Goal: Entertainment & Leisure: Consume media (video, audio)

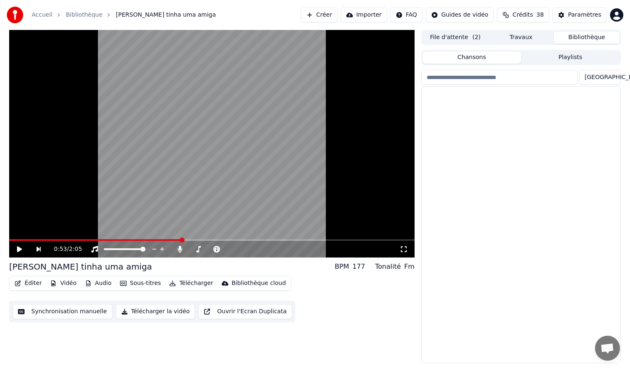
click at [573, 35] on button "Bibliothèque" at bounding box center [586, 38] width 66 height 12
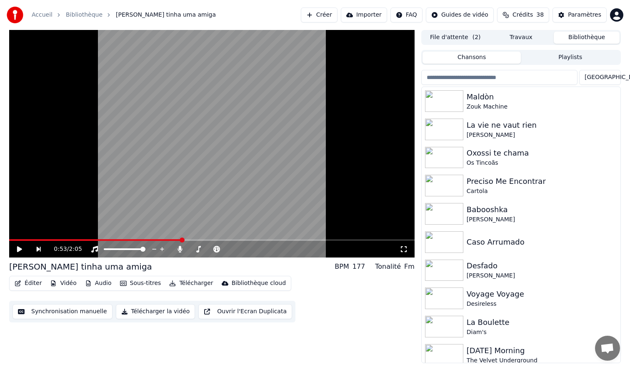
click at [607, 78] on html "Accueil Bibliothèque Ela tinha uma amiga Créer Importer FAQ Guides de vidéo Cré…" at bounding box center [315, 184] width 630 height 369
click at [463, 37] on button "File d'attente ( 2 )" at bounding box center [455, 38] width 66 height 12
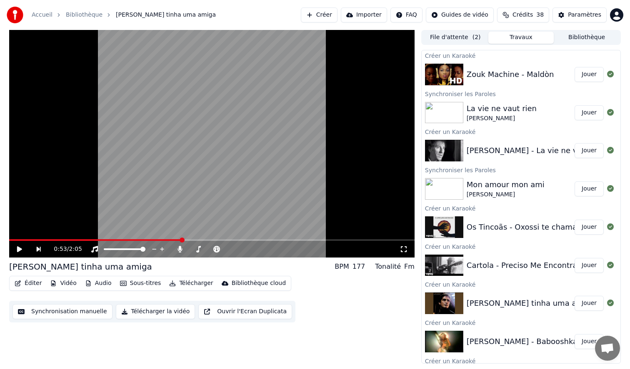
click at [530, 39] on button "Travaux" at bounding box center [521, 38] width 66 height 12
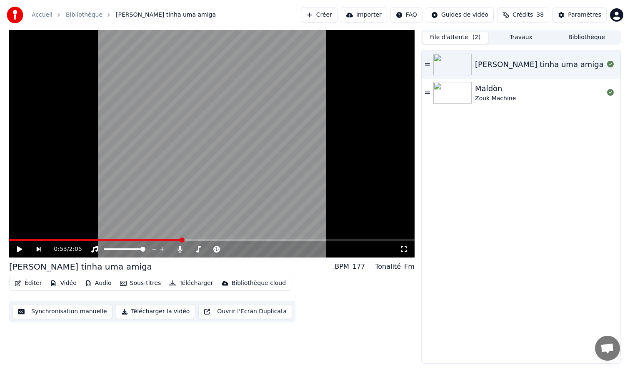
click at [464, 40] on button "File d'attente ( 2 )" at bounding box center [455, 38] width 66 height 12
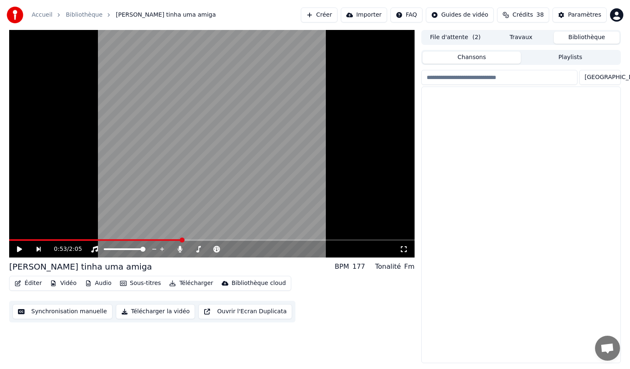
click at [590, 37] on button "Bibliothèque" at bounding box center [586, 38] width 66 height 12
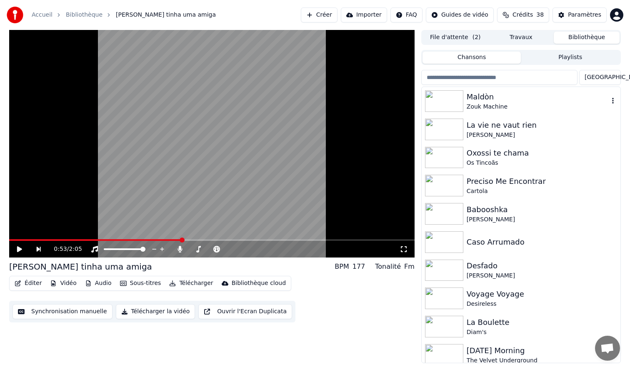
click at [445, 98] on img at bounding box center [444, 101] width 38 height 22
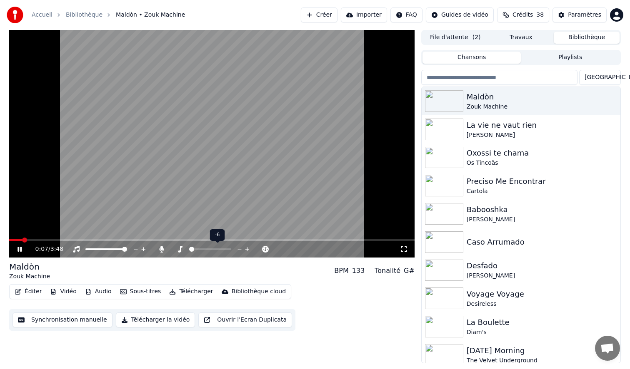
click at [189, 249] on span at bounding box center [189, 250] width 0 height 2
click at [210, 247] on span at bounding box center [209, 249] width 5 height 5
click at [171, 250] on span at bounding box center [173, 249] width 5 height 5
click at [171, 248] on span at bounding box center [173, 249] width 5 height 5
click at [171, 250] on span at bounding box center [173, 249] width 5 height 5
